Goal: Navigation & Orientation: Find specific page/section

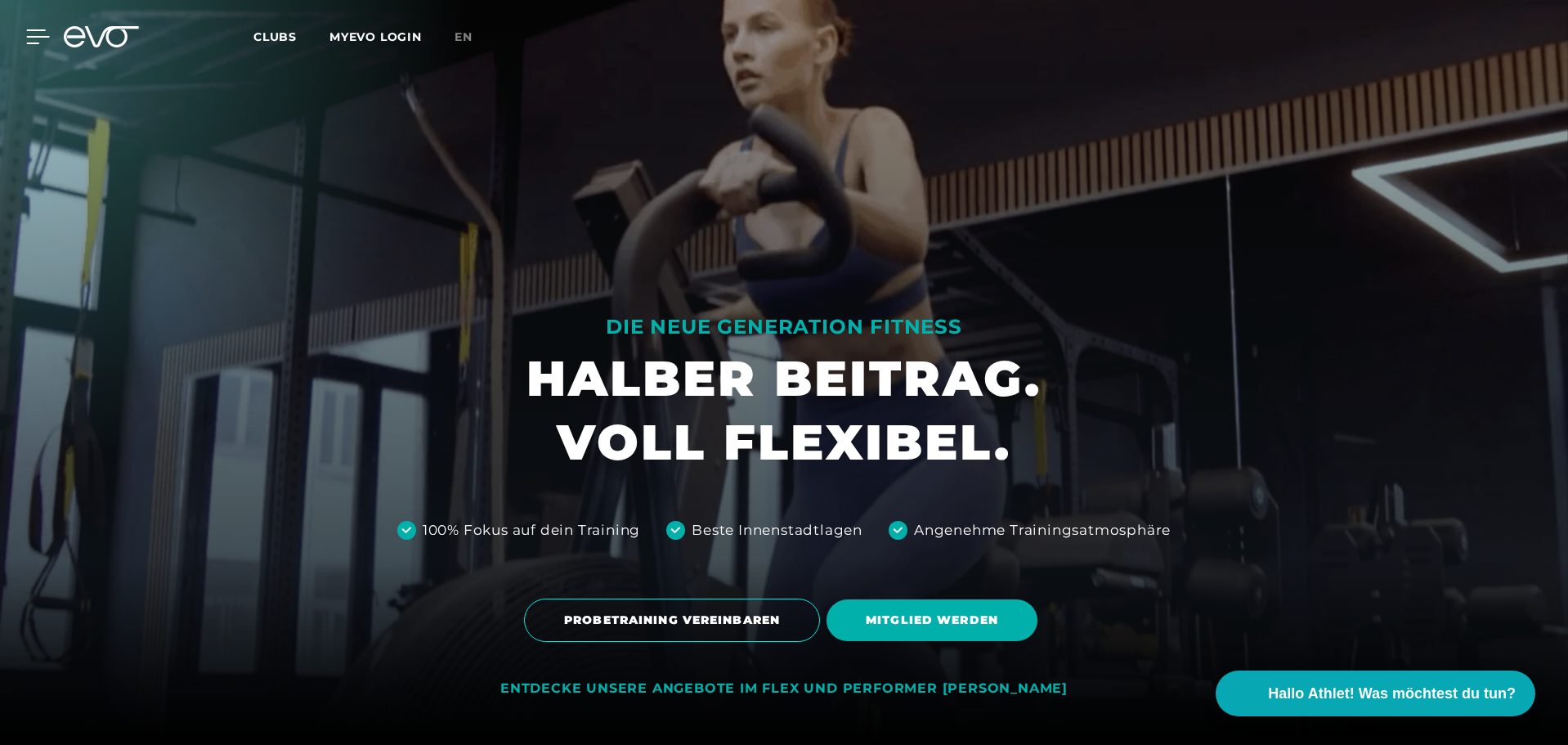
click at [29, 41] on icon at bounding box center [38, 37] width 24 height 15
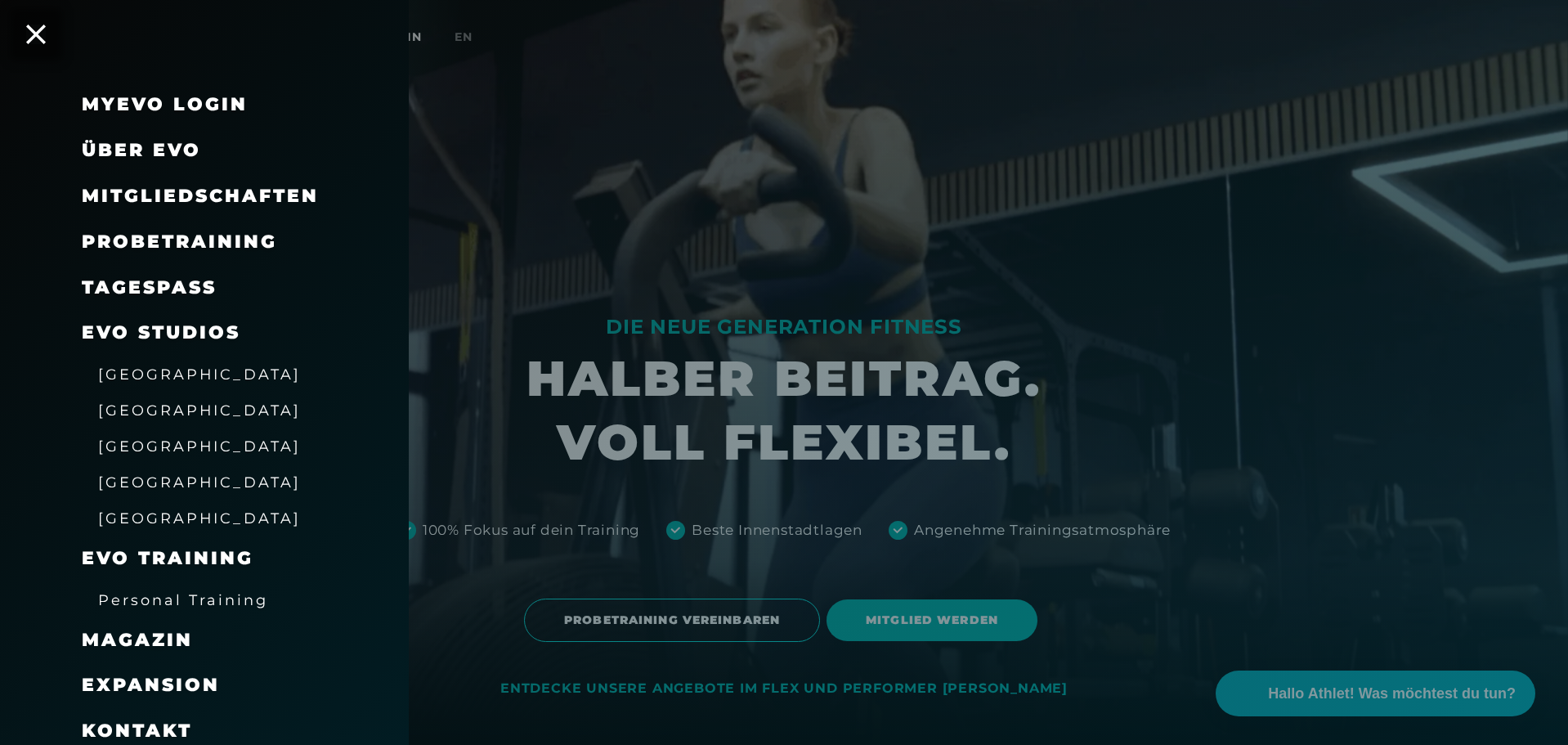
click at [135, 415] on span "[GEOGRAPHIC_DATA]" at bounding box center [199, 409] width 203 height 17
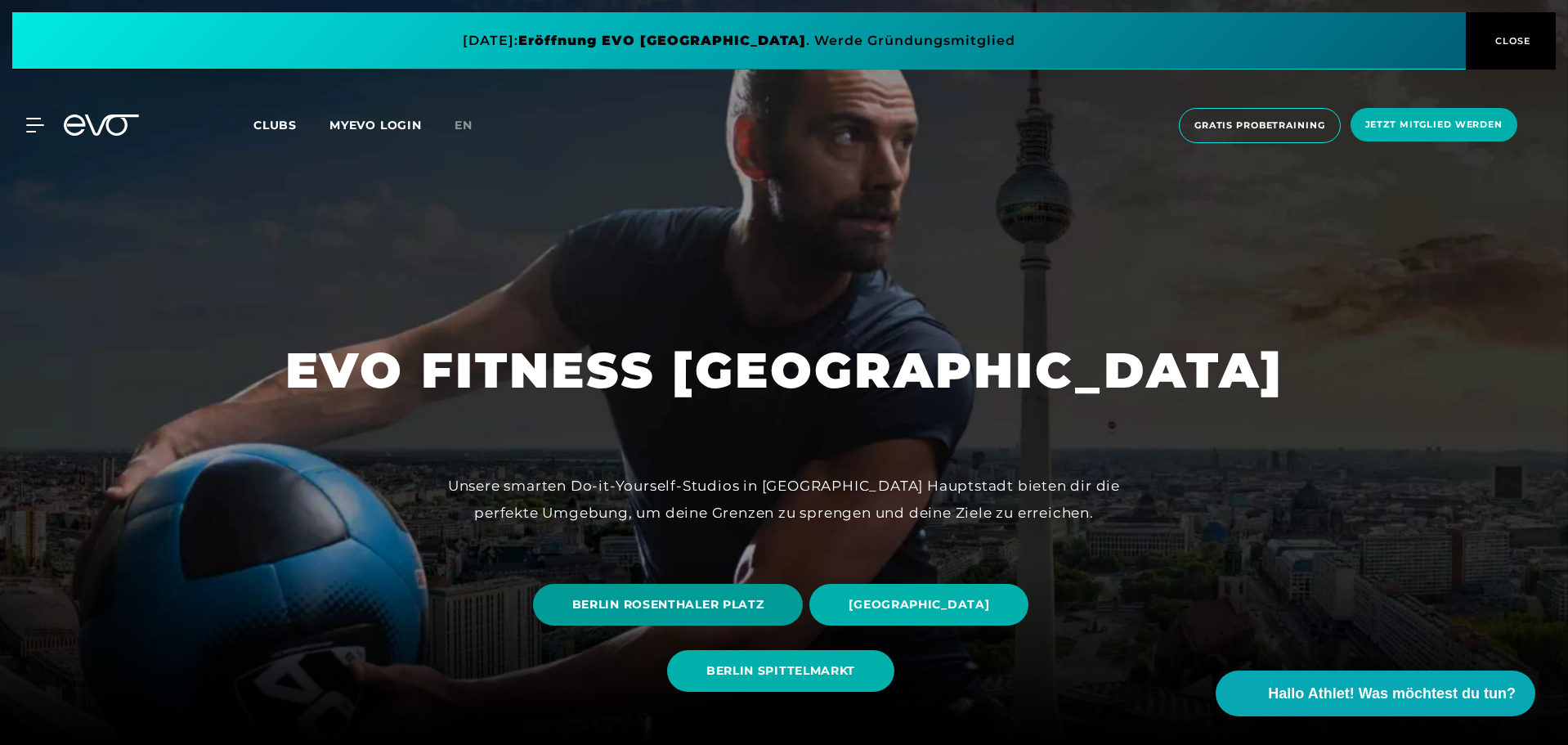
click at [662, 605] on span "BERLIN ROSENTHALER PLATZ" at bounding box center [668, 604] width 193 height 17
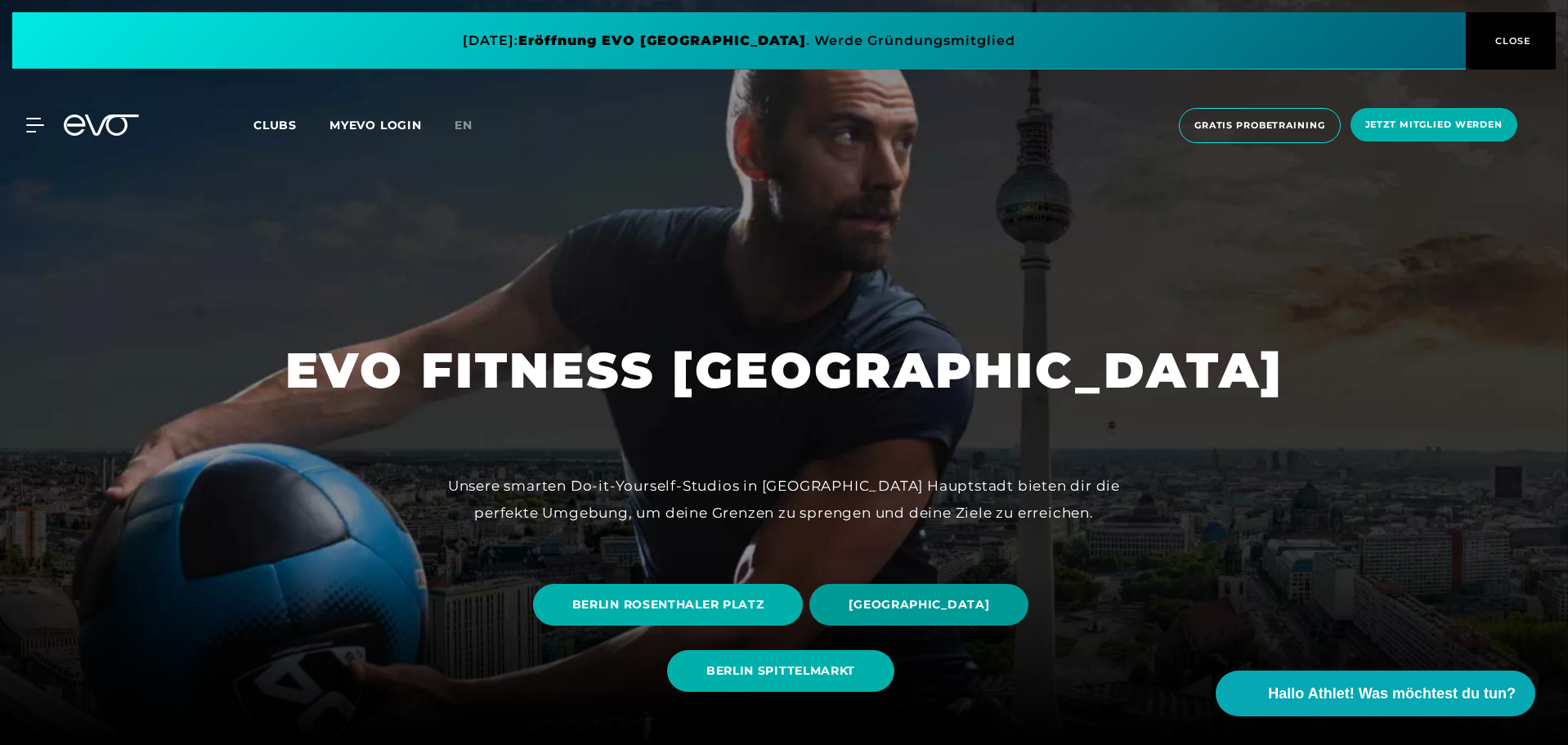
click at [933, 617] on span "[GEOGRAPHIC_DATA]" at bounding box center [919, 605] width 219 height 41
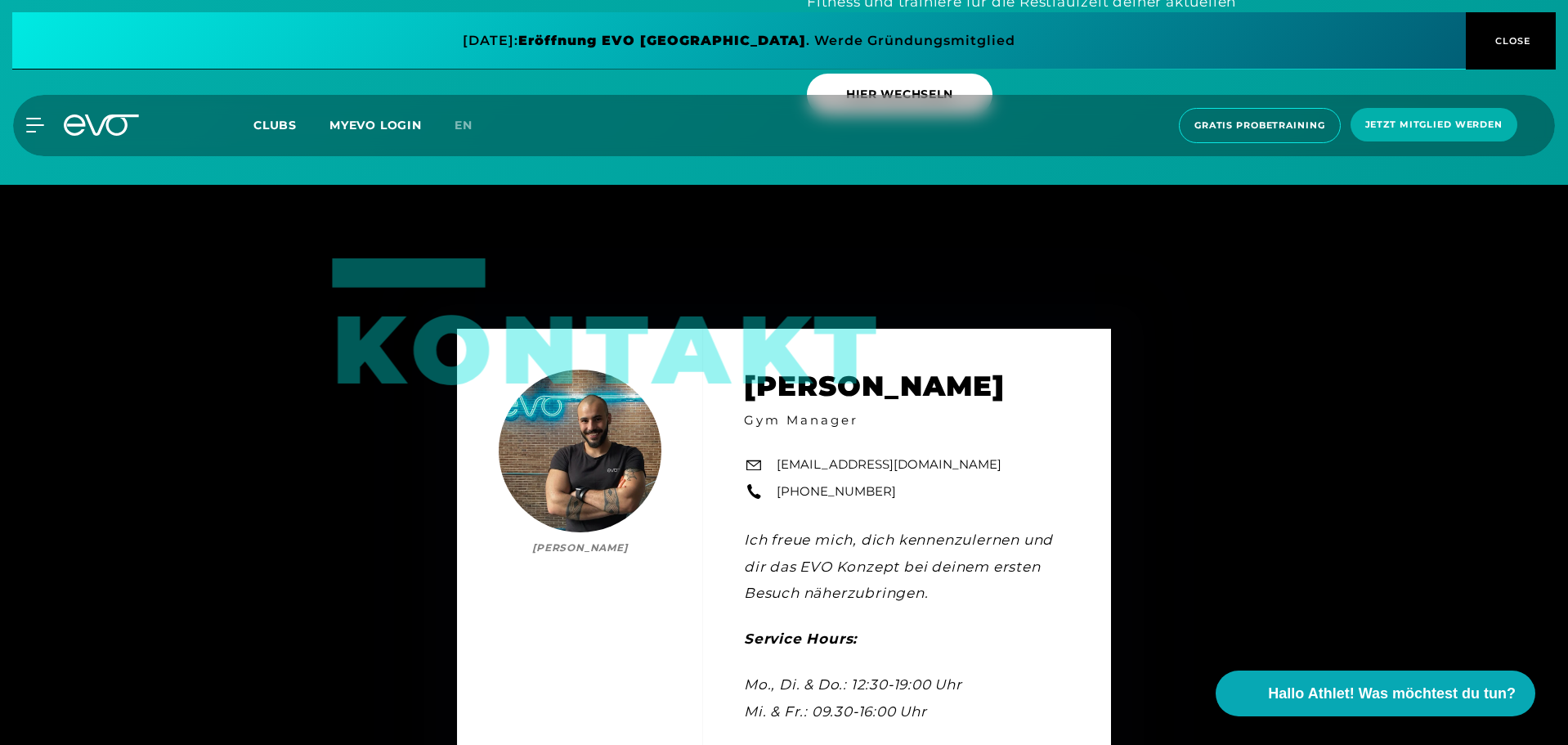
scroll to position [5111, 0]
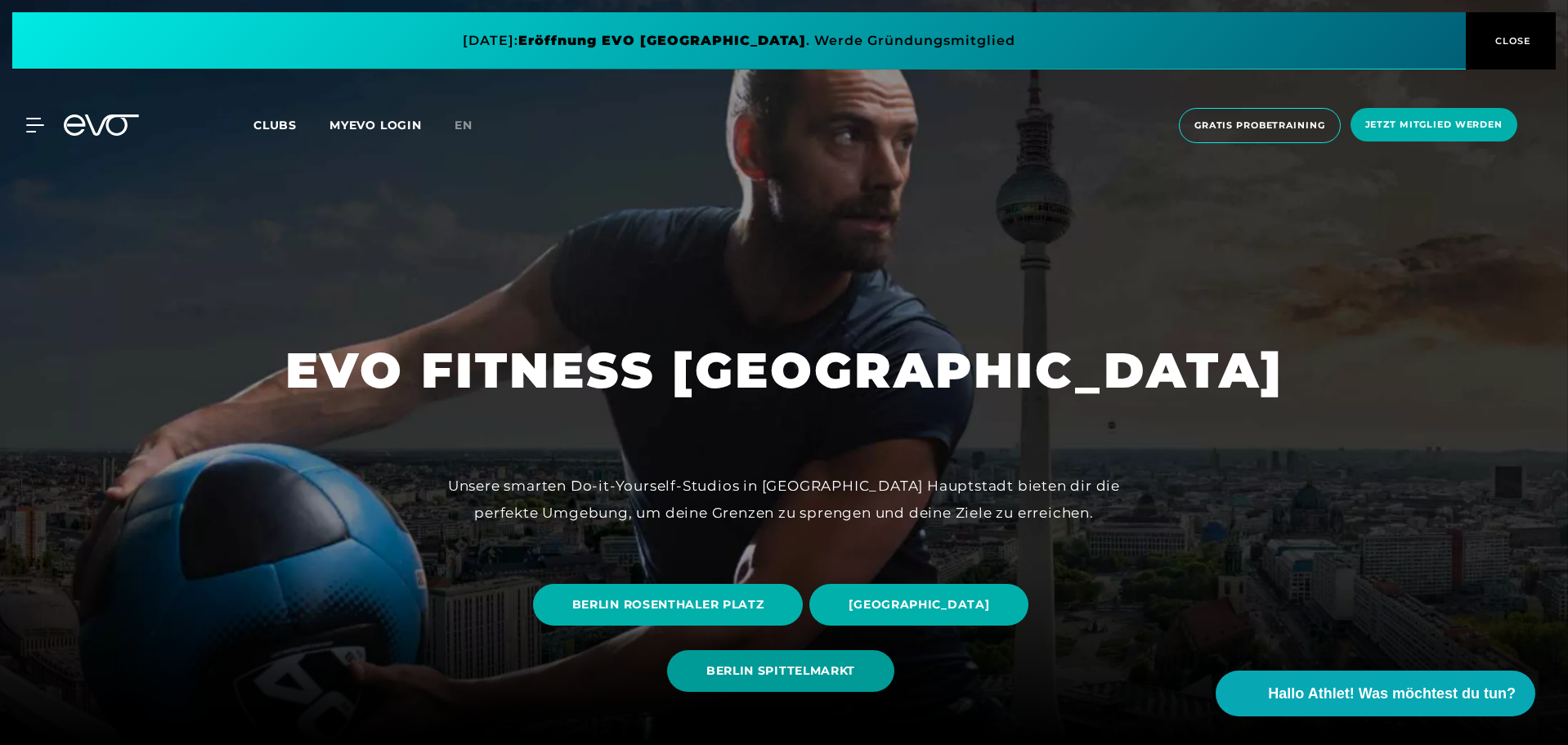
click at [800, 662] on span "BERLIN SPITTELMARKT" at bounding box center [781, 670] width 149 height 17
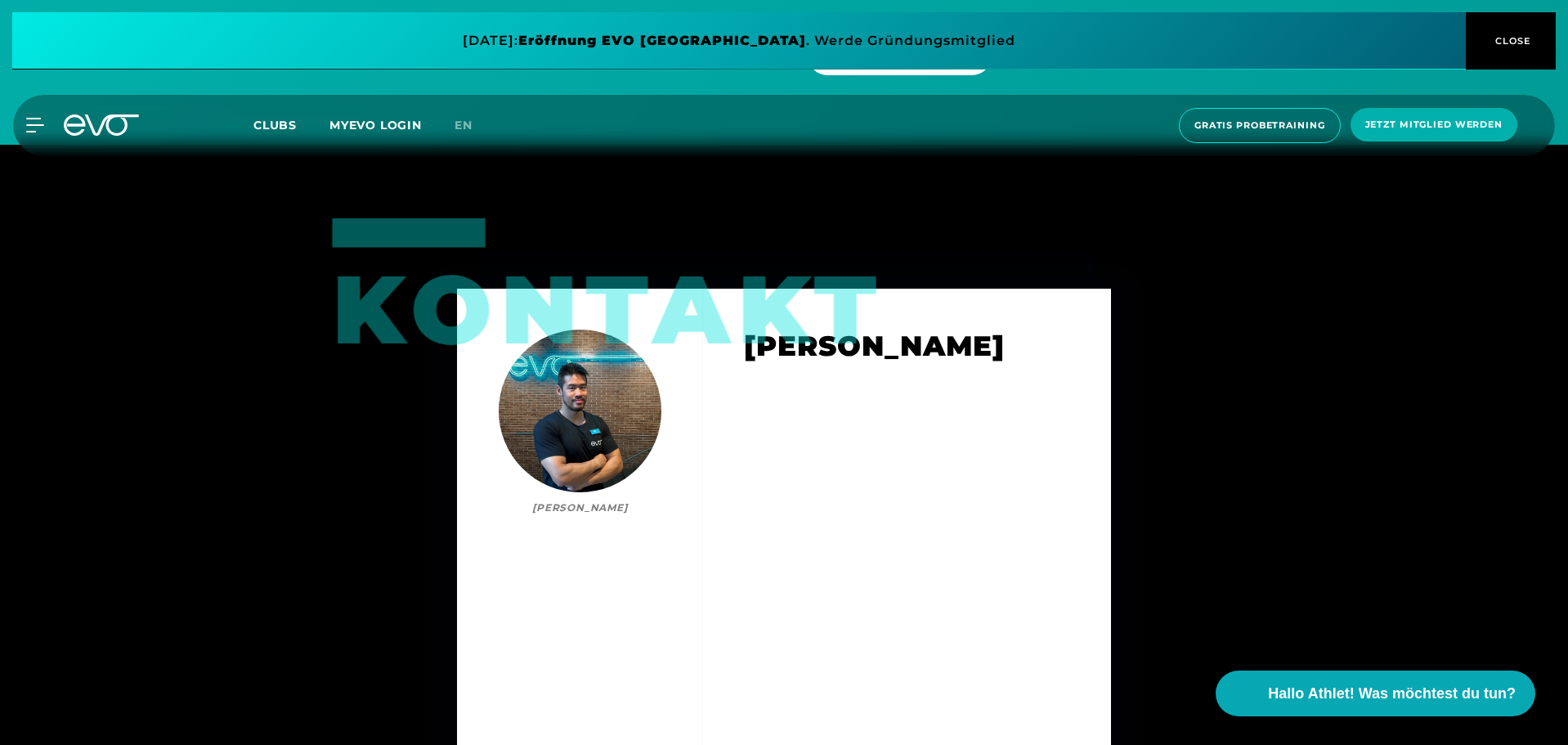
scroll to position [5953, 0]
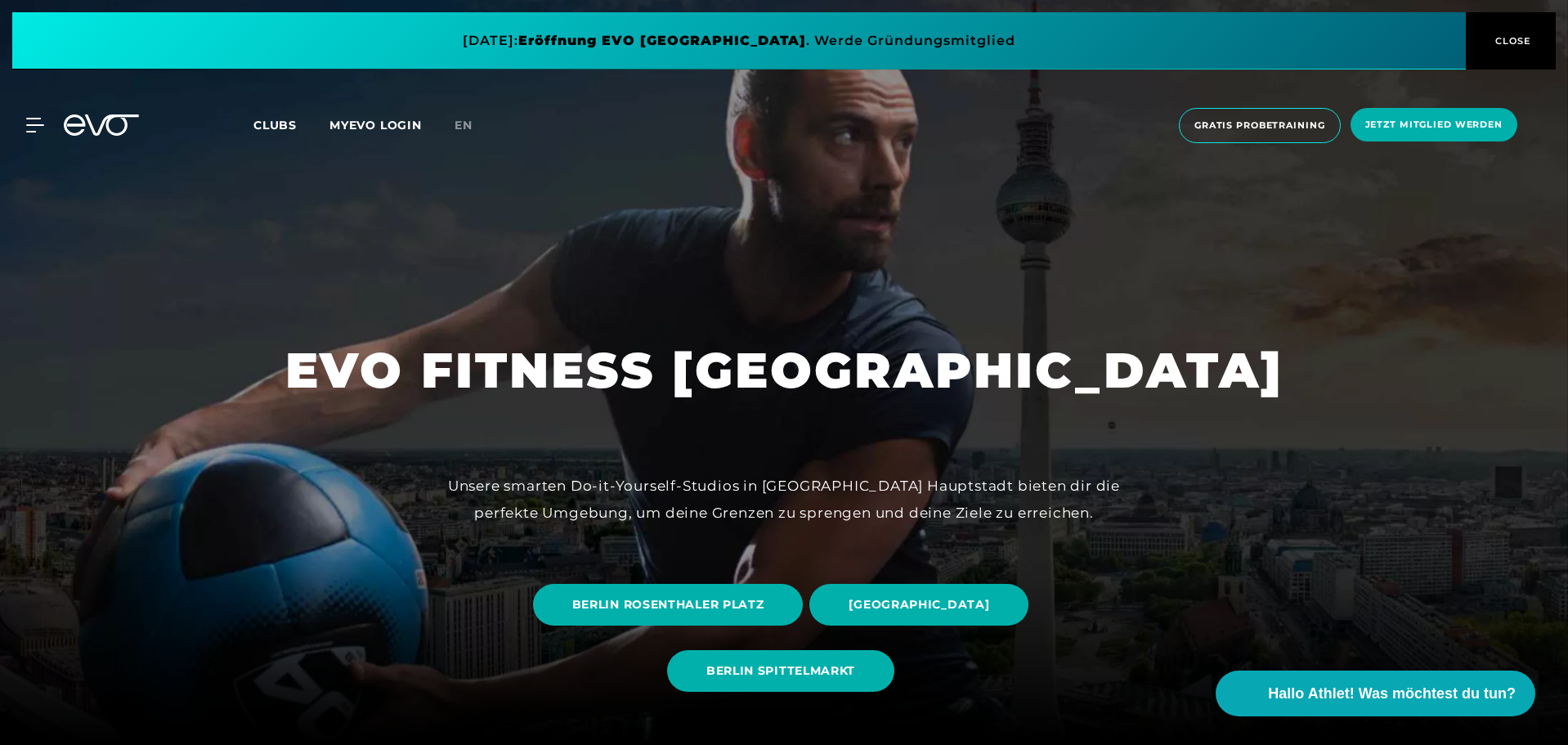
click at [49, 141] on div "MyEVO Login Über EVO Mitgliedschaften Probetraining TAGESPASS EVO Studios [GEOG…" at bounding box center [784, 125] width 1562 height 61
click at [36, 124] on icon at bounding box center [38, 124] width 24 height 15
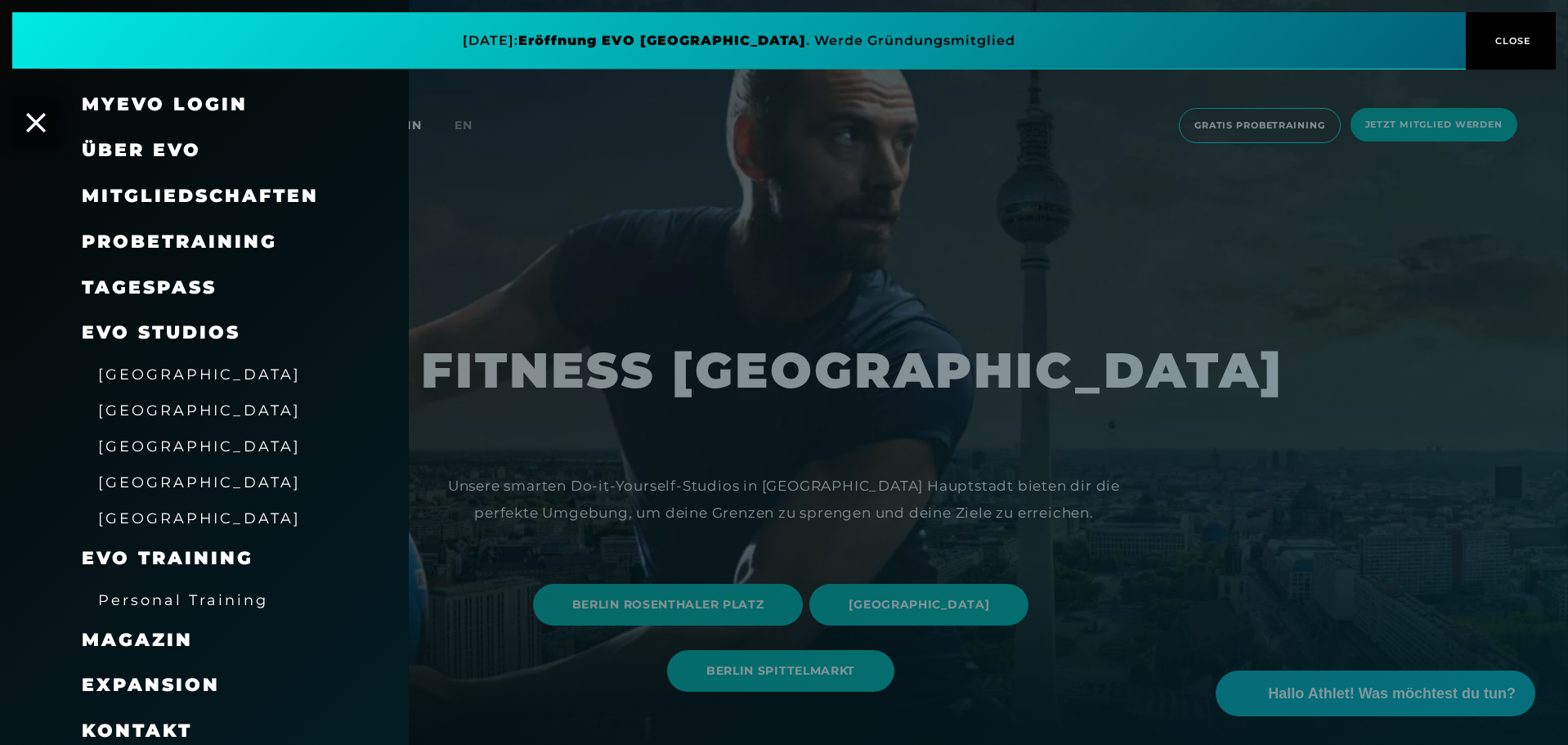
click at [154, 448] on span "[GEOGRAPHIC_DATA]" at bounding box center [199, 446] width 203 height 17
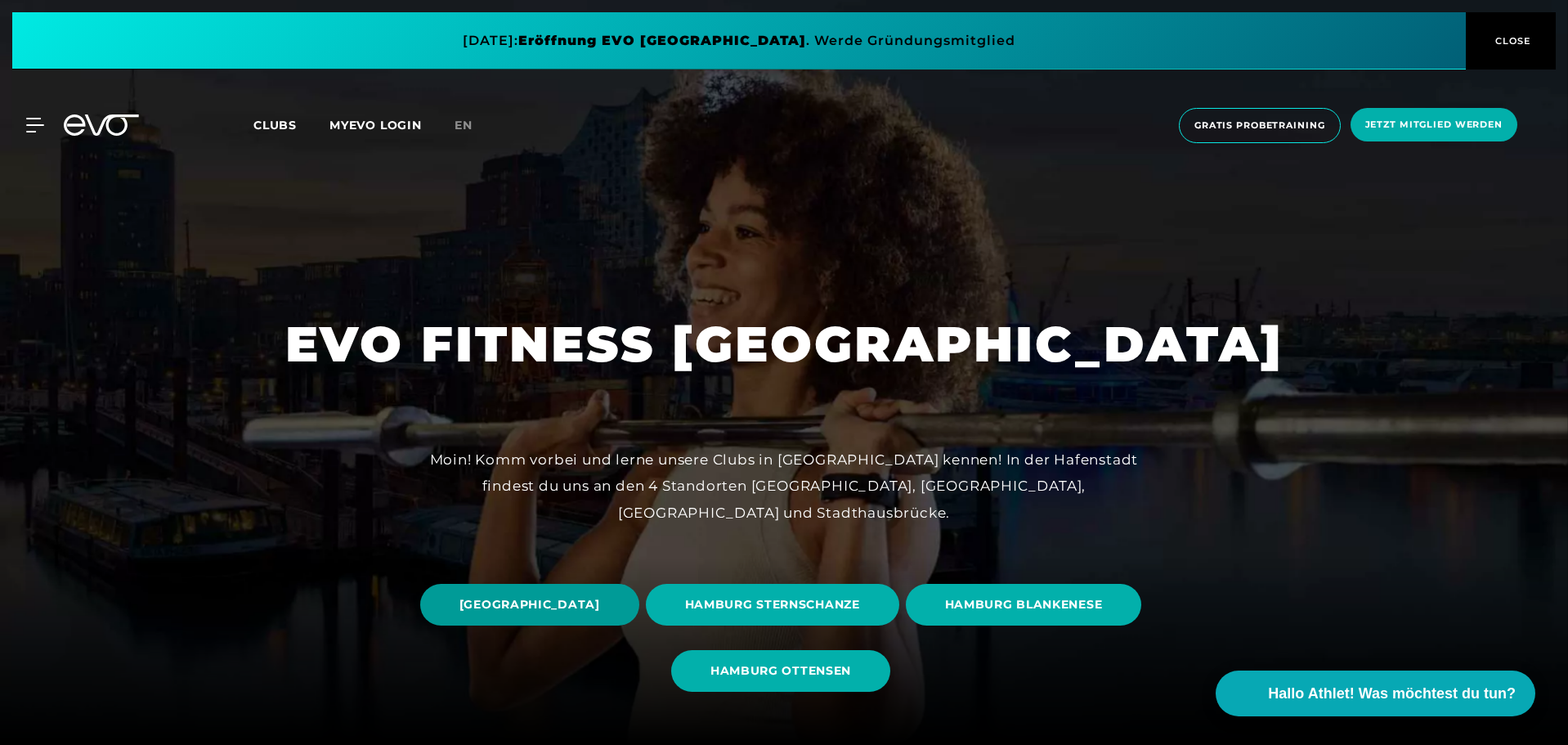
click at [601, 601] on span "[GEOGRAPHIC_DATA]" at bounding box center [530, 604] width 140 height 17
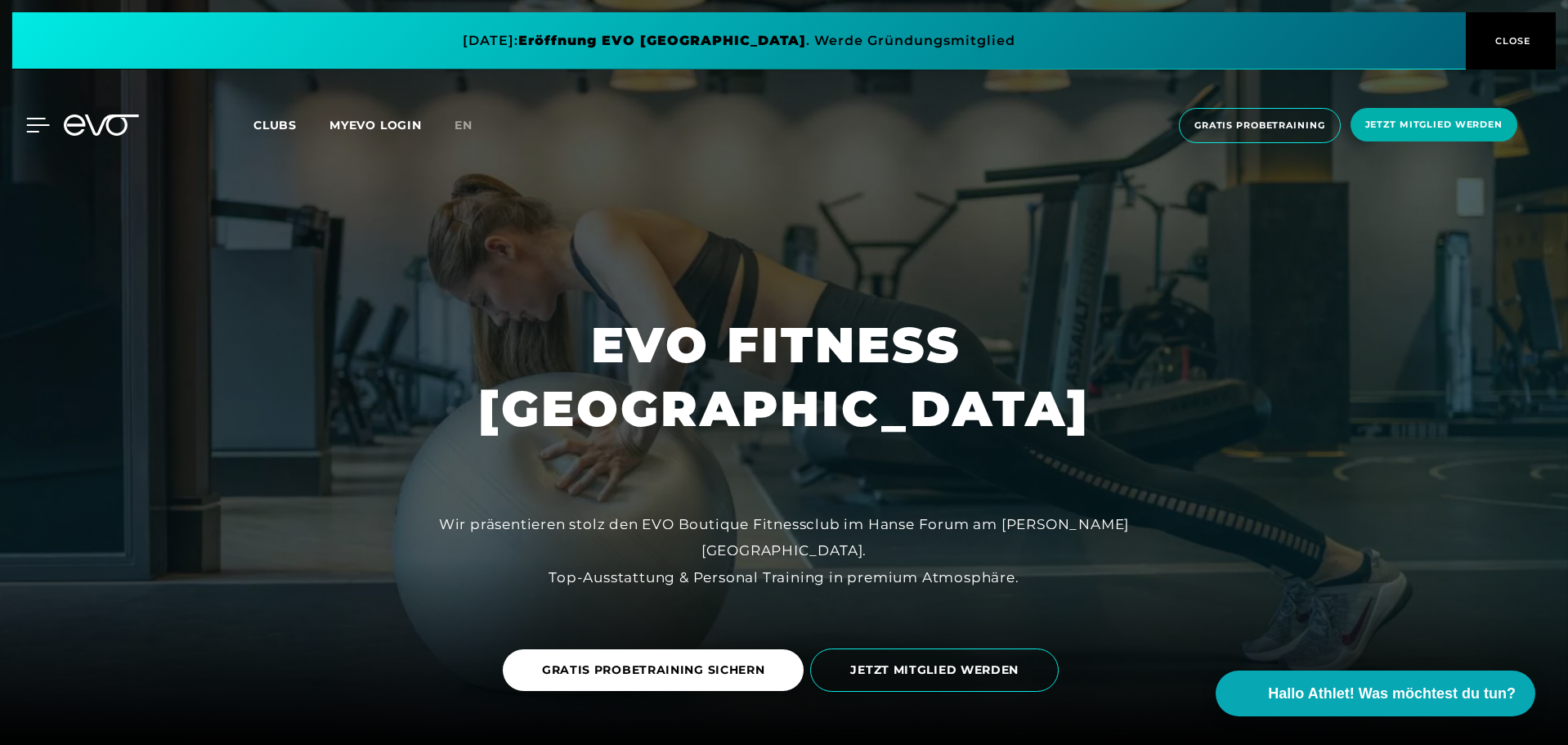
click at [40, 122] on icon at bounding box center [38, 124] width 24 height 15
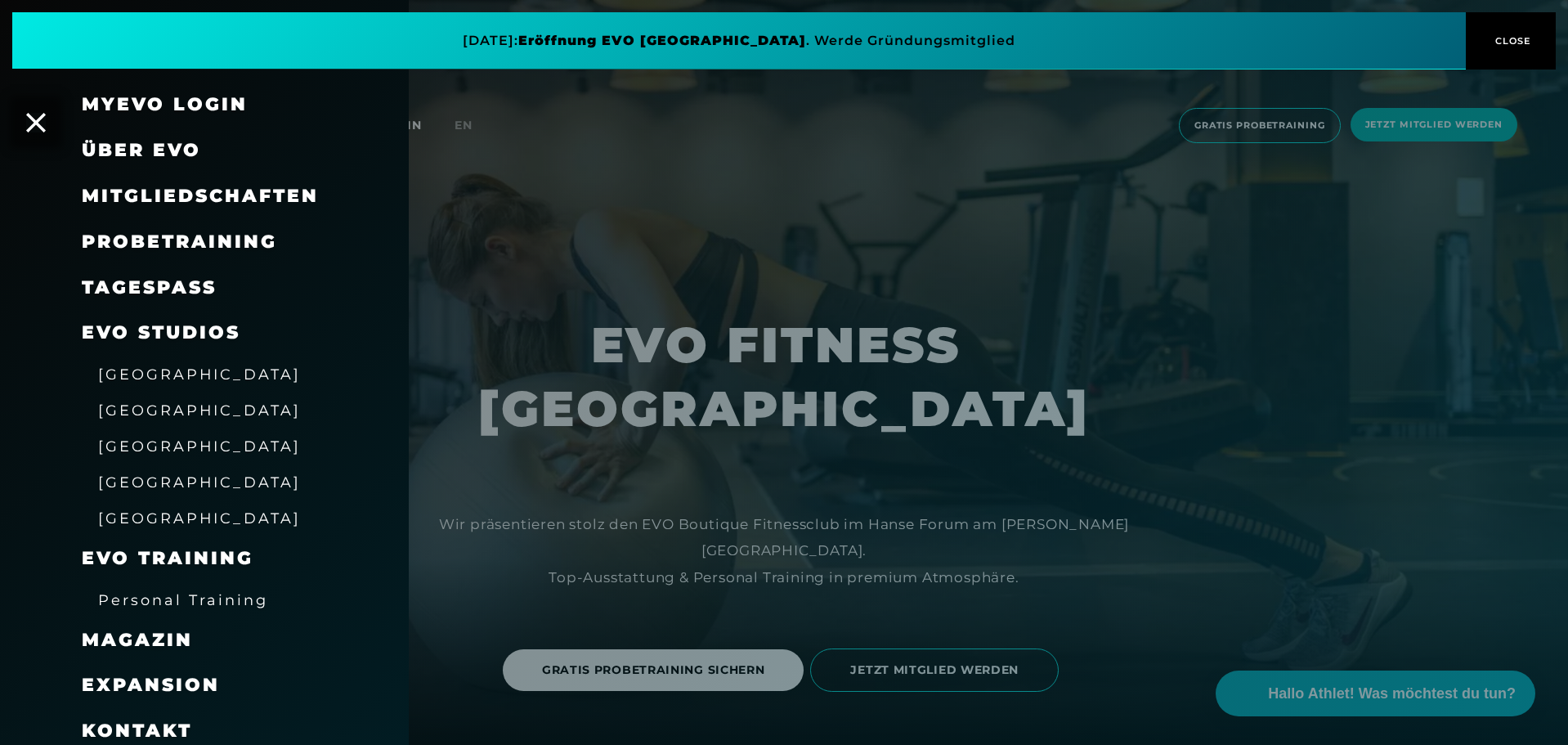
click at [152, 448] on span "[GEOGRAPHIC_DATA]" at bounding box center [199, 446] width 203 height 17
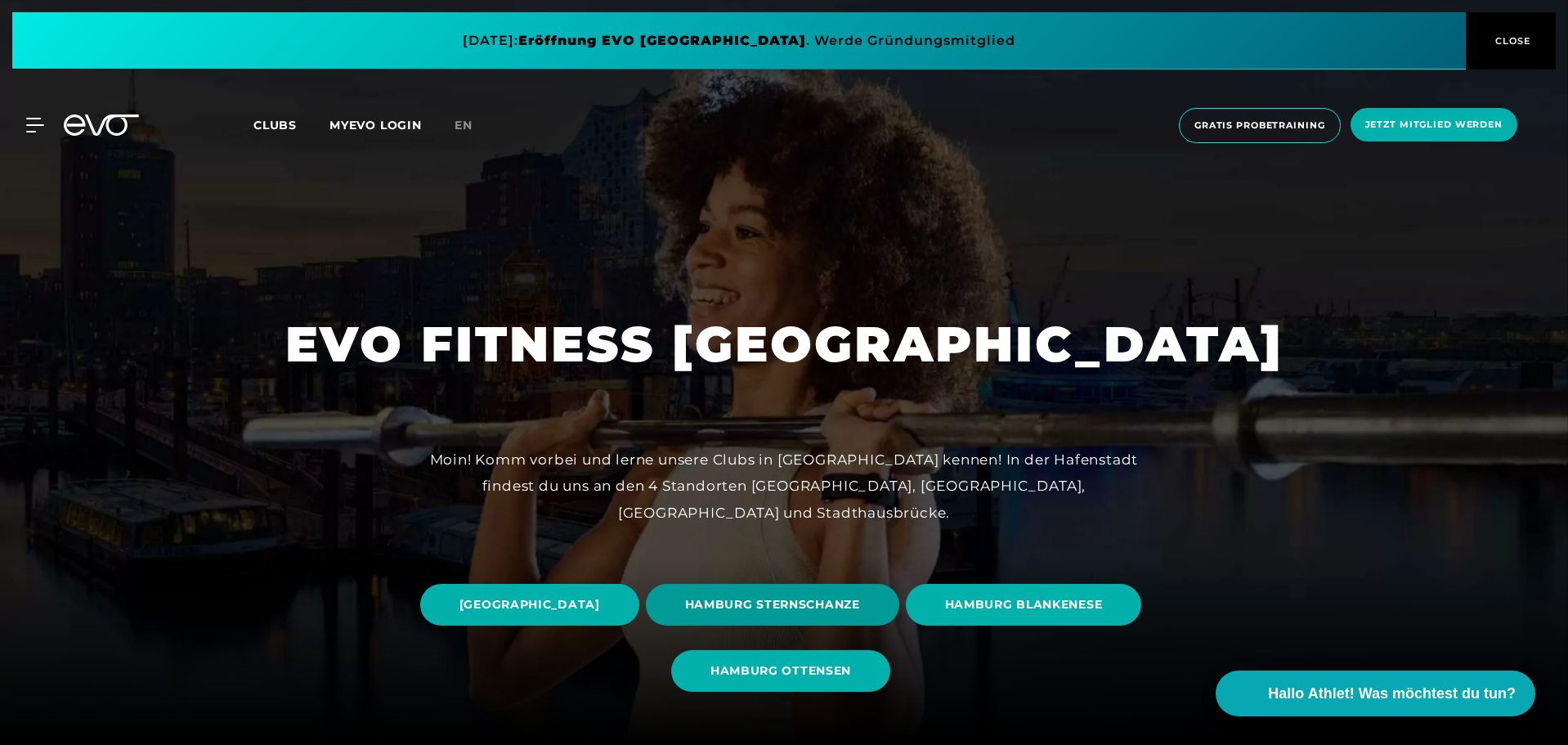
click at [899, 621] on span "HAMBURG STERNSCHANZE" at bounding box center [773, 605] width 254 height 41
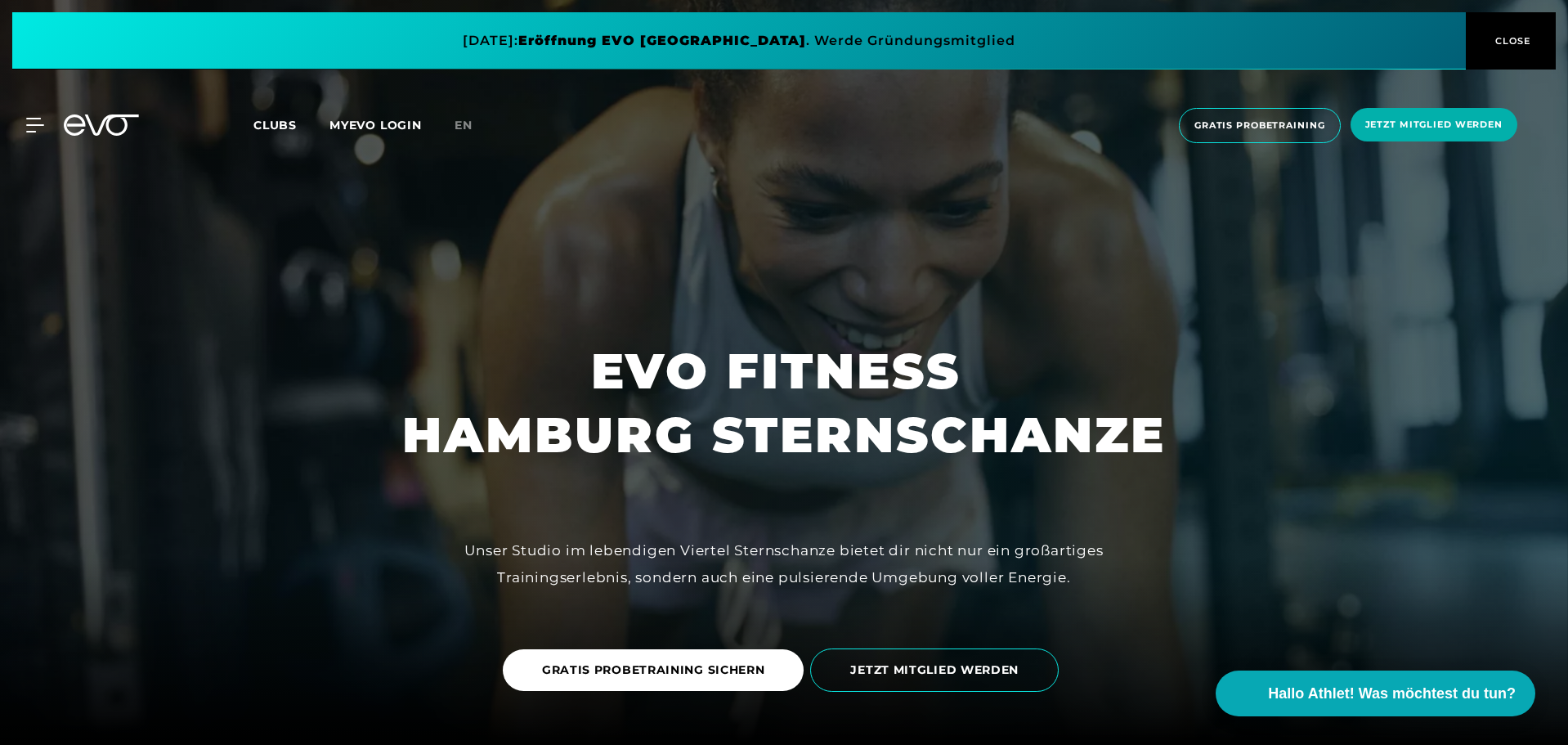
click at [80, 121] on icon at bounding box center [102, 125] width 75 height 22
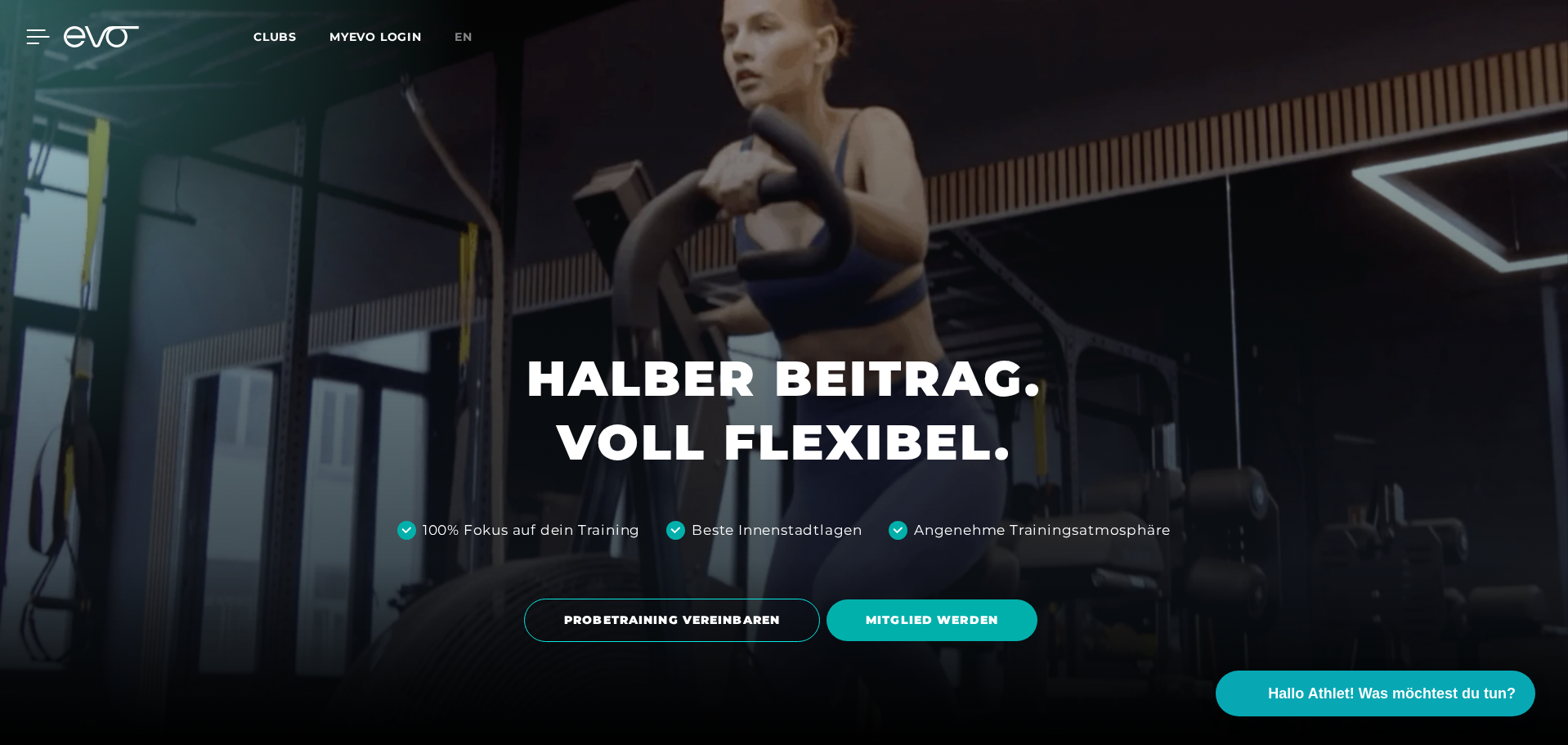
click at [31, 34] on icon at bounding box center [38, 37] width 24 height 15
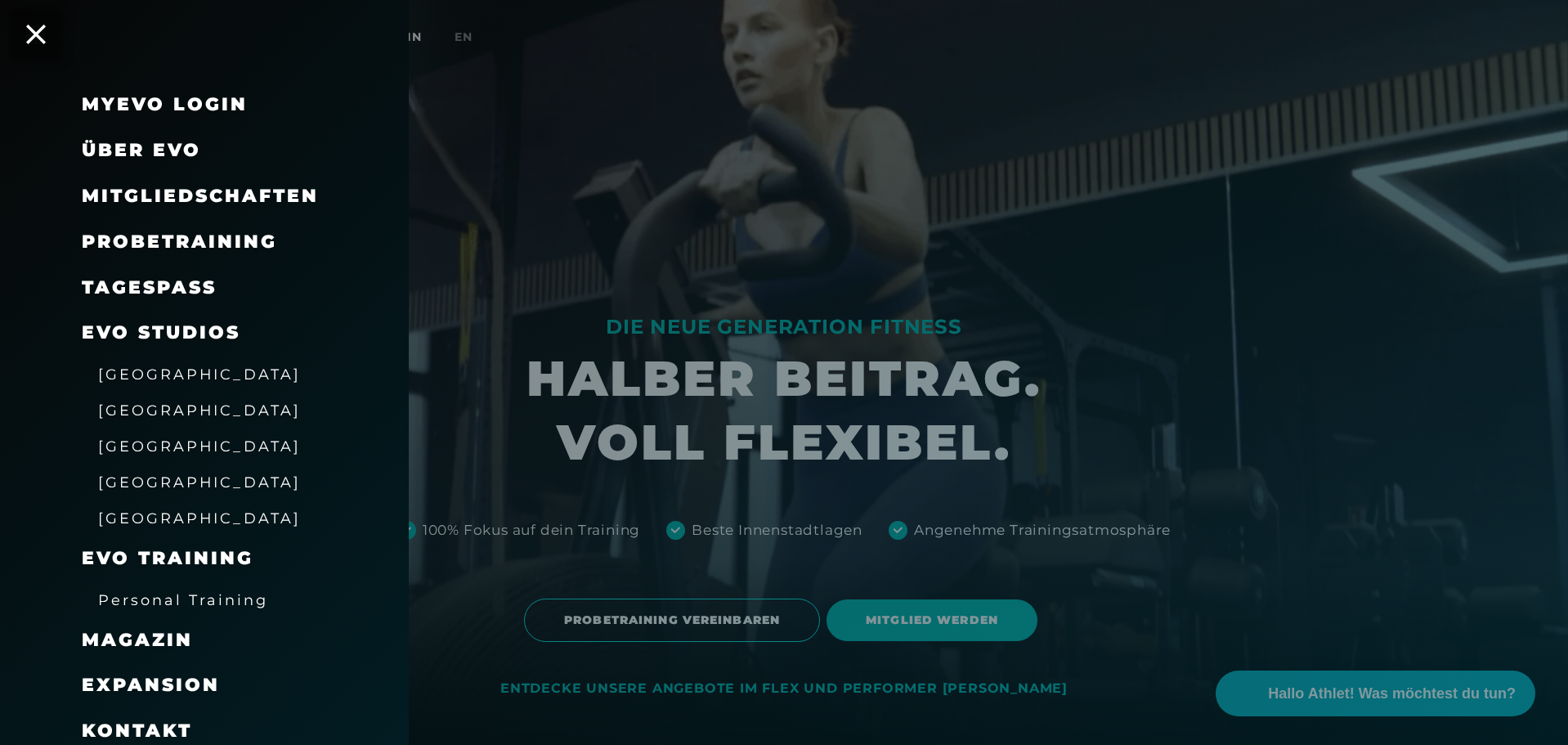
click at [177, 449] on span "[GEOGRAPHIC_DATA]" at bounding box center [199, 446] width 203 height 17
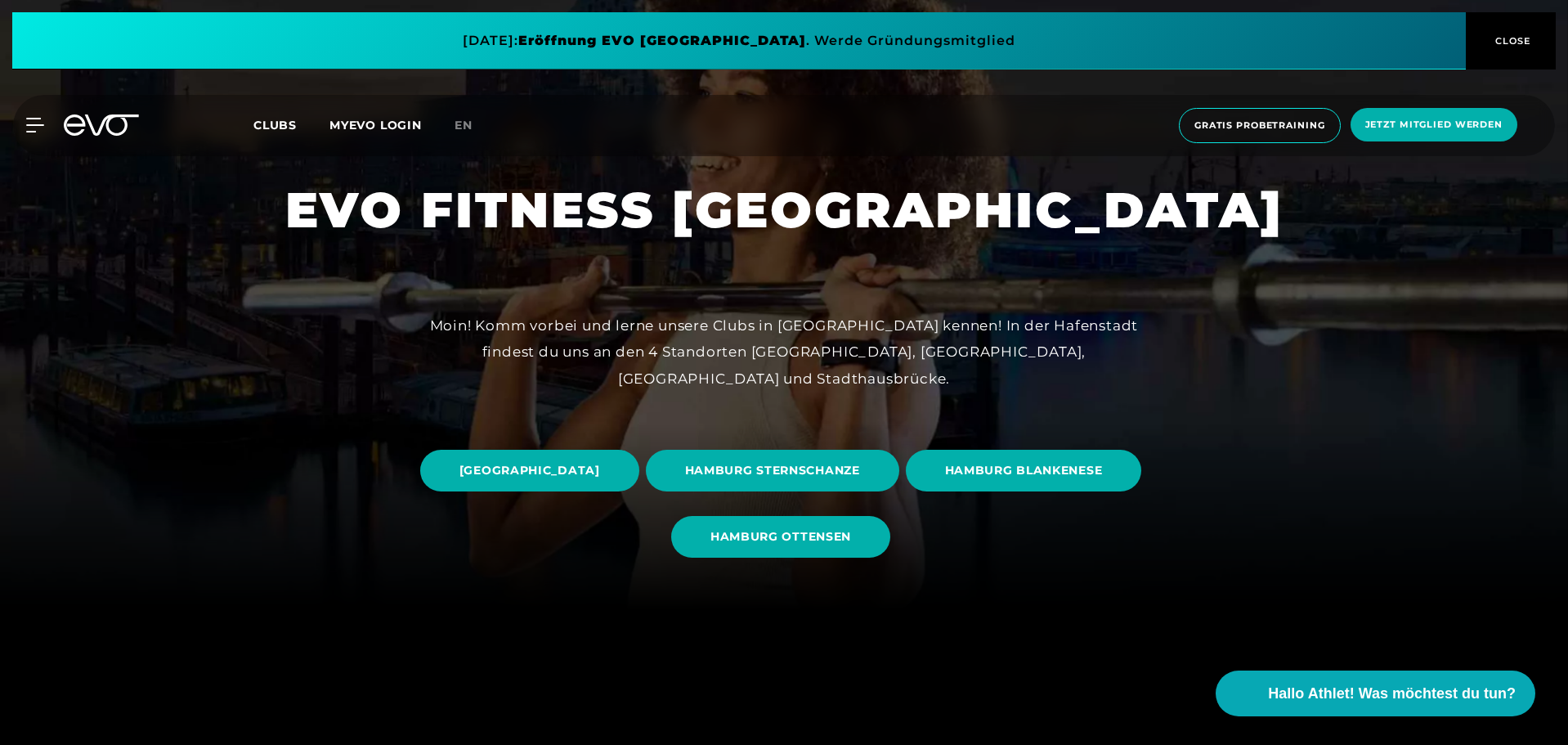
scroll to position [135, 0]
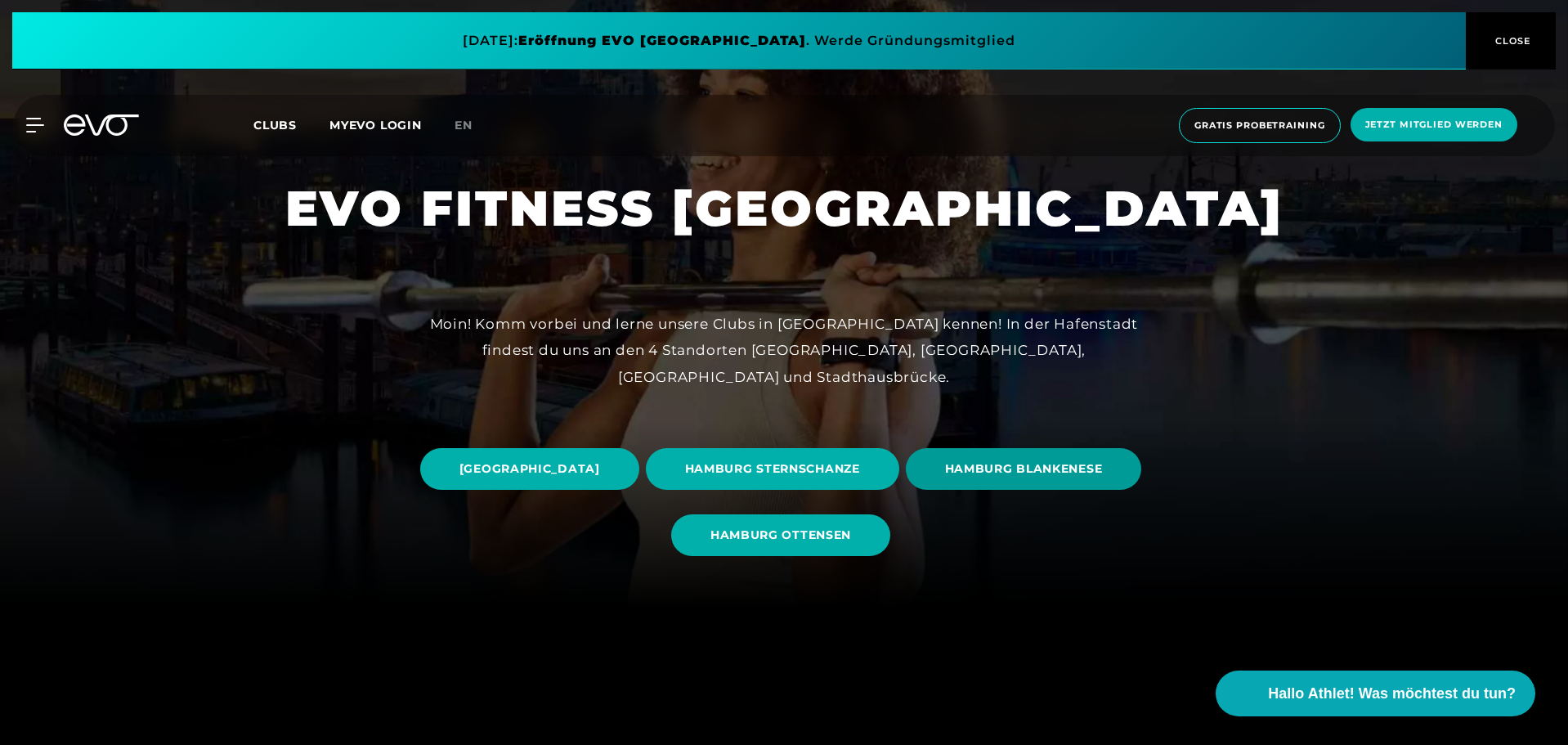
click at [946, 477] on span "HAMBURG BLANKENESE" at bounding box center [1025, 468] width 158 height 17
